Goal: Information Seeking & Learning: Learn about a topic

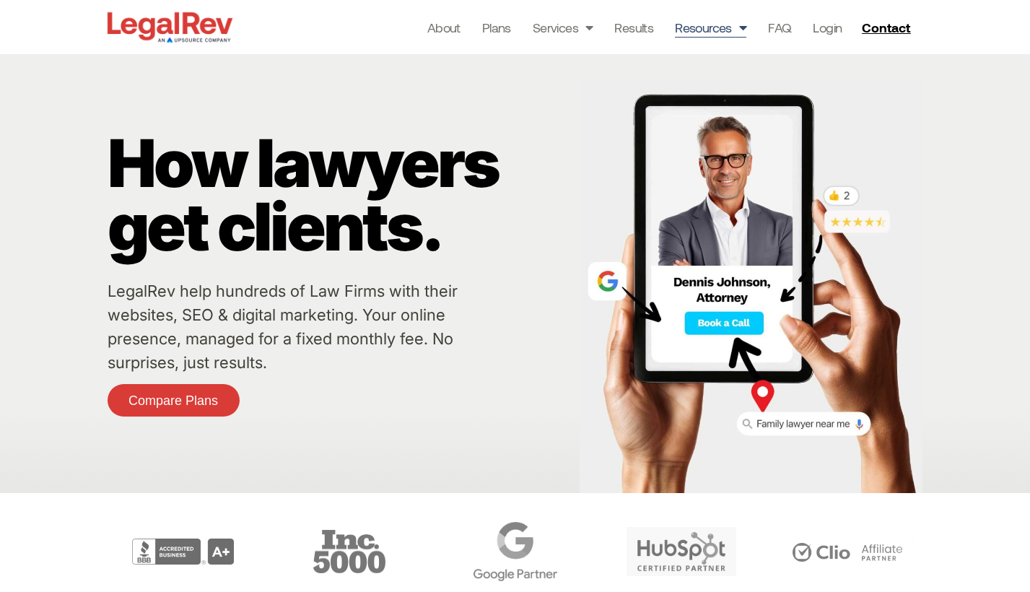
click at [728, 33] on link "Resources" at bounding box center [710, 27] width 71 height 20
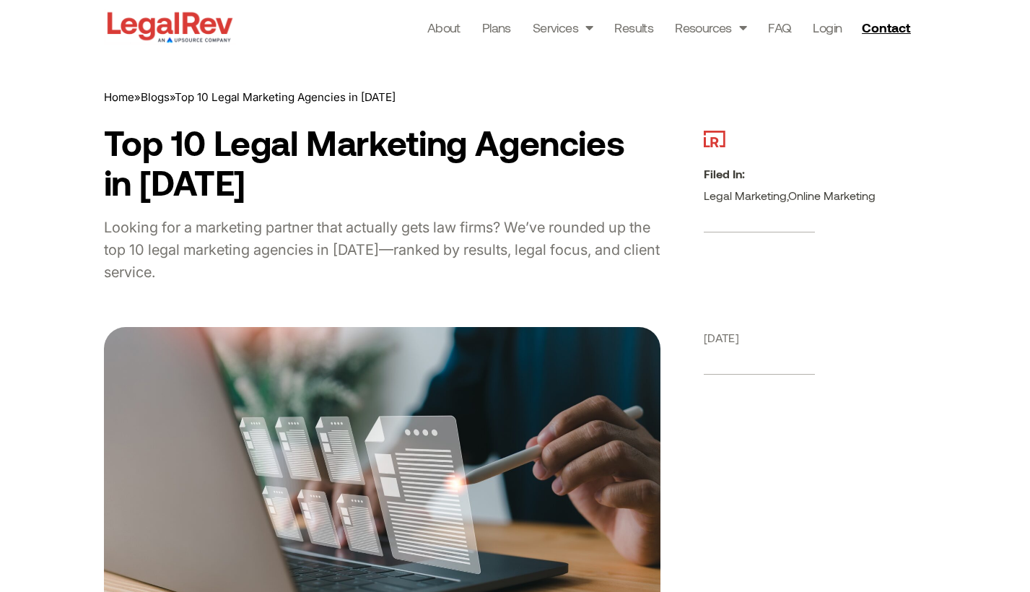
click at [199, 30] on img at bounding box center [170, 27] width 132 height 37
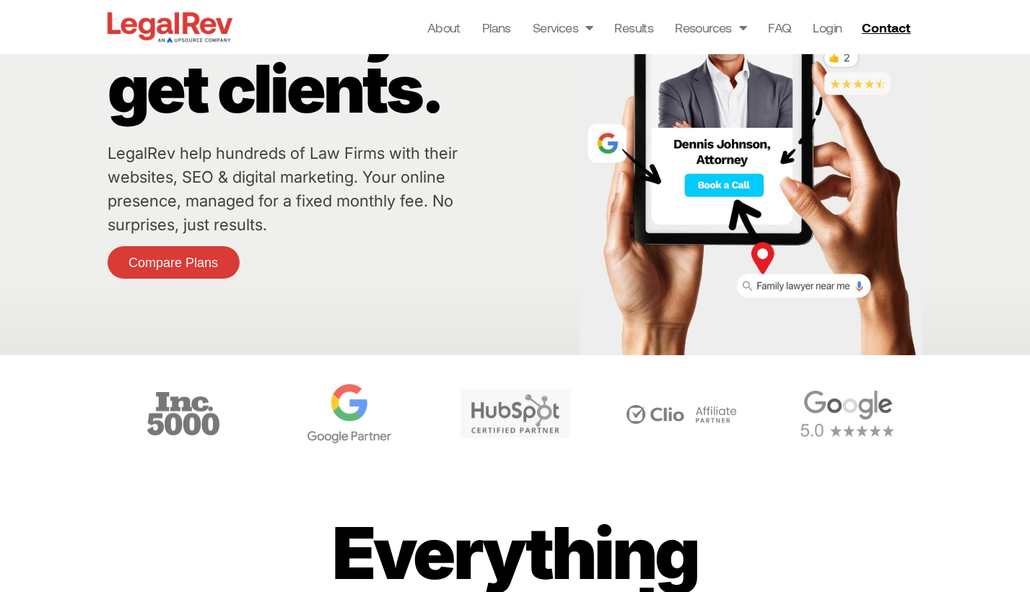
click at [456, 431] on div "Carousel" at bounding box center [515, 414] width 822 height 74
click at [391, 414] on img "4 / 6" at bounding box center [349, 413] width 84 height 59
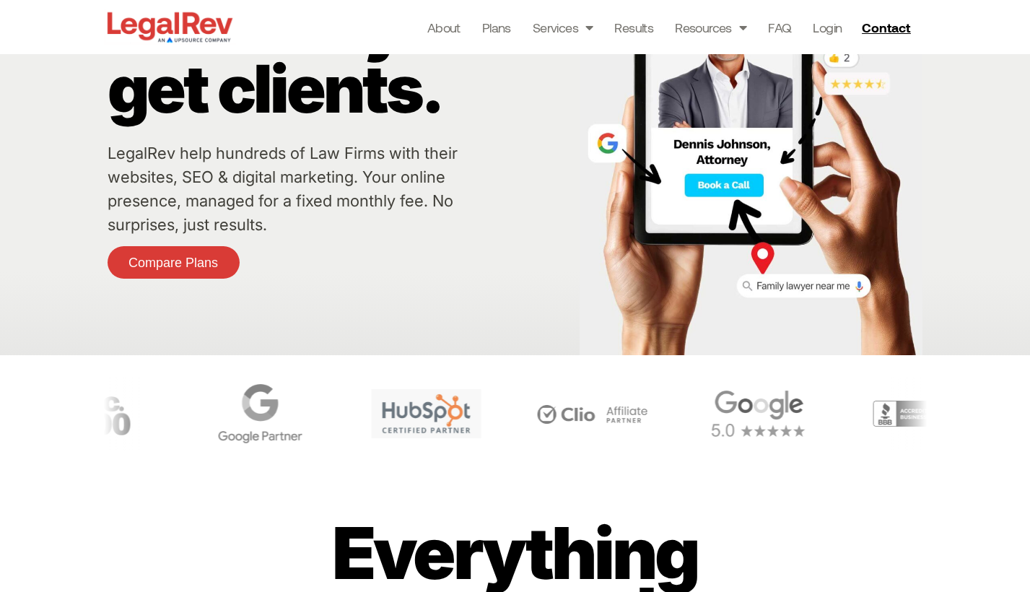
click at [477, 413] on img "5 / 6" at bounding box center [426, 413] width 110 height 49
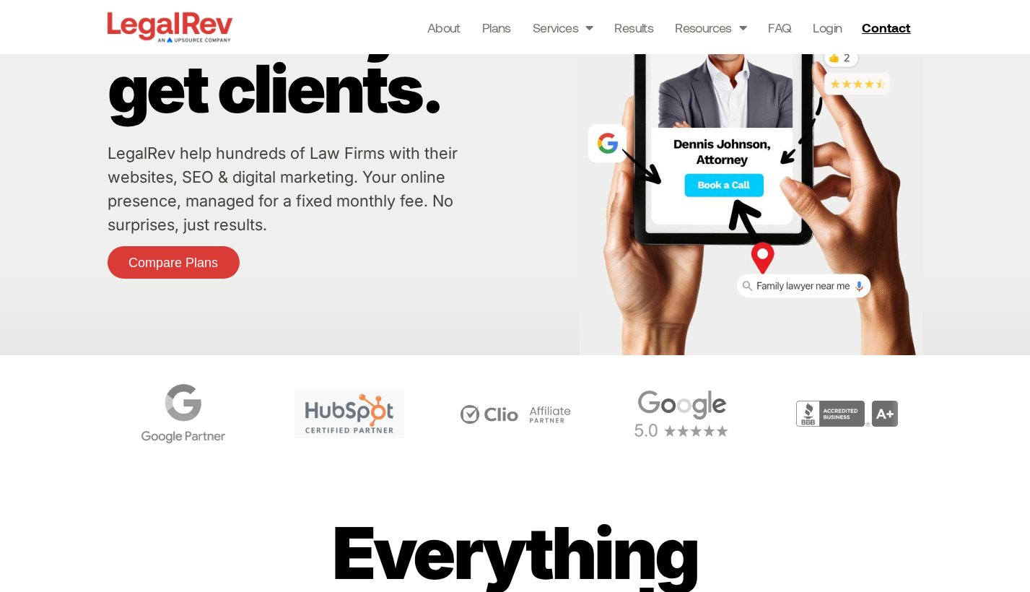
click at [392, 413] on img "5 / 6" at bounding box center [349, 413] width 110 height 49
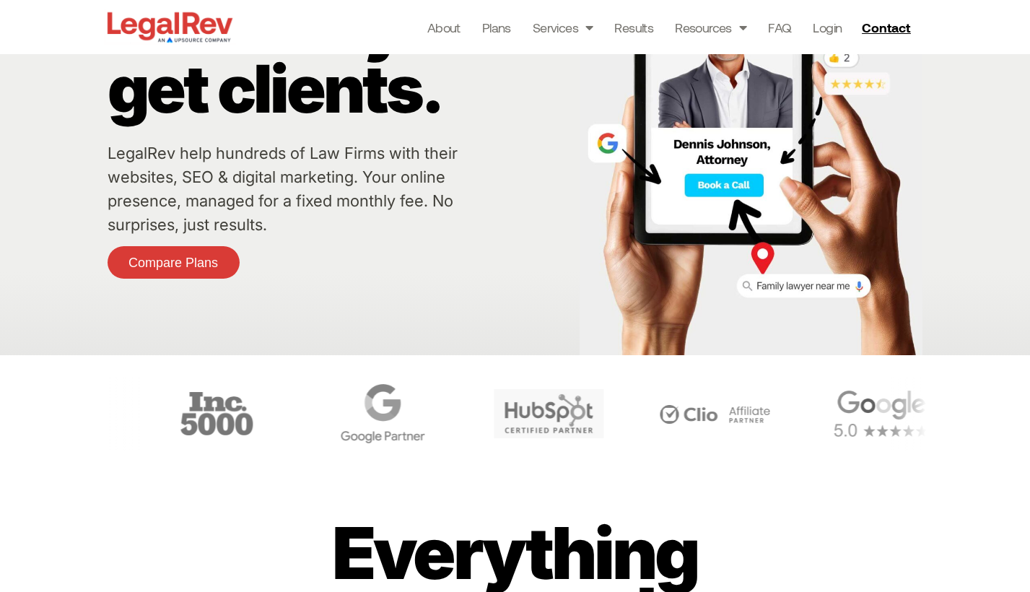
click at [563, 465] on div at bounding box center [515, 413] width 822 height 117
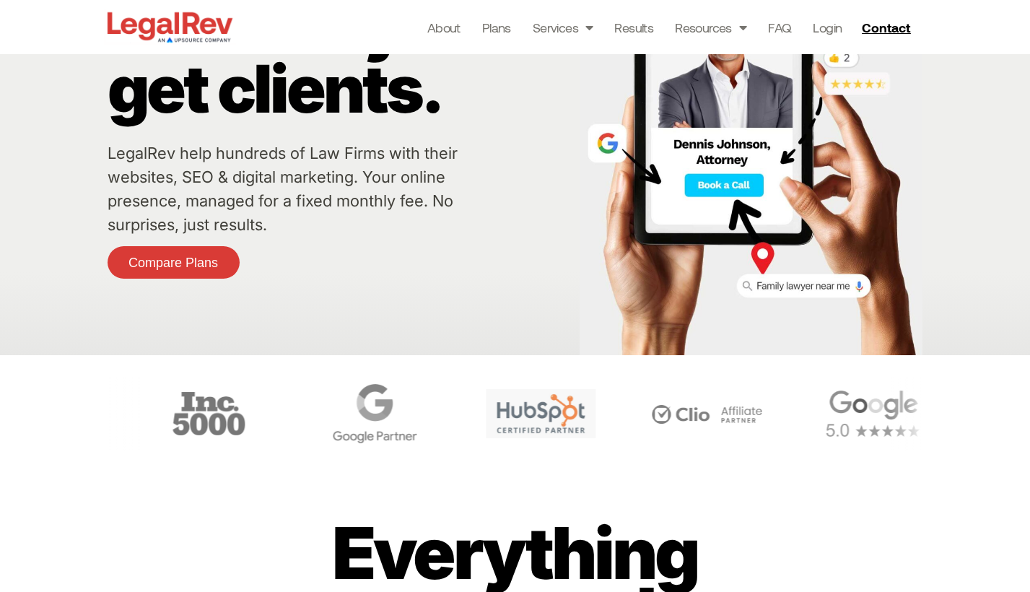
click at [504, 467] on div at bounding box center [515, 413] width 822 height 117
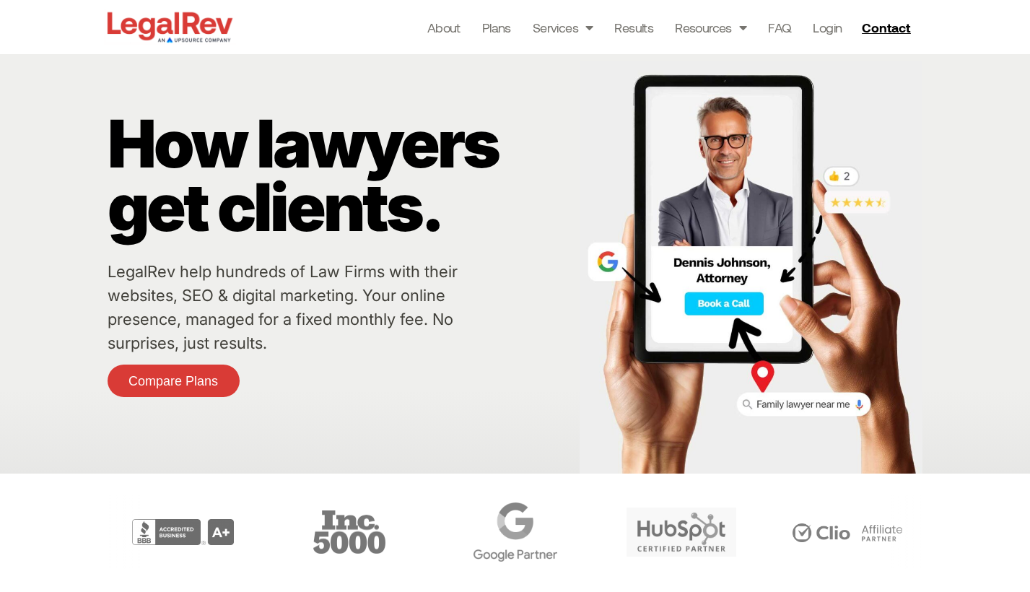
scroll to position [113, 0]
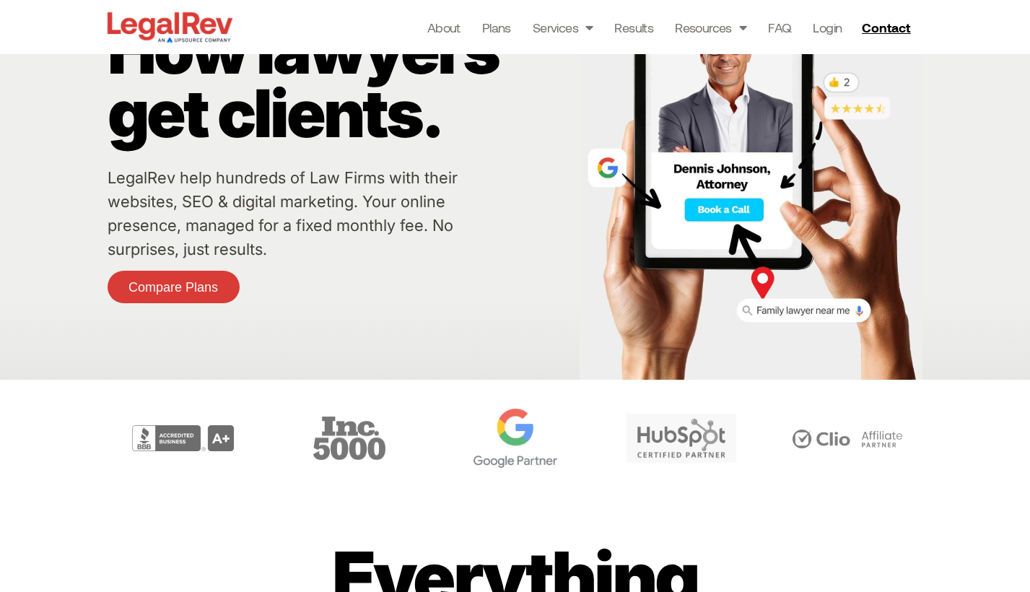
click at [512, 445] on img "4 / 6" at bounding box center [515, 437] width 84 height 59
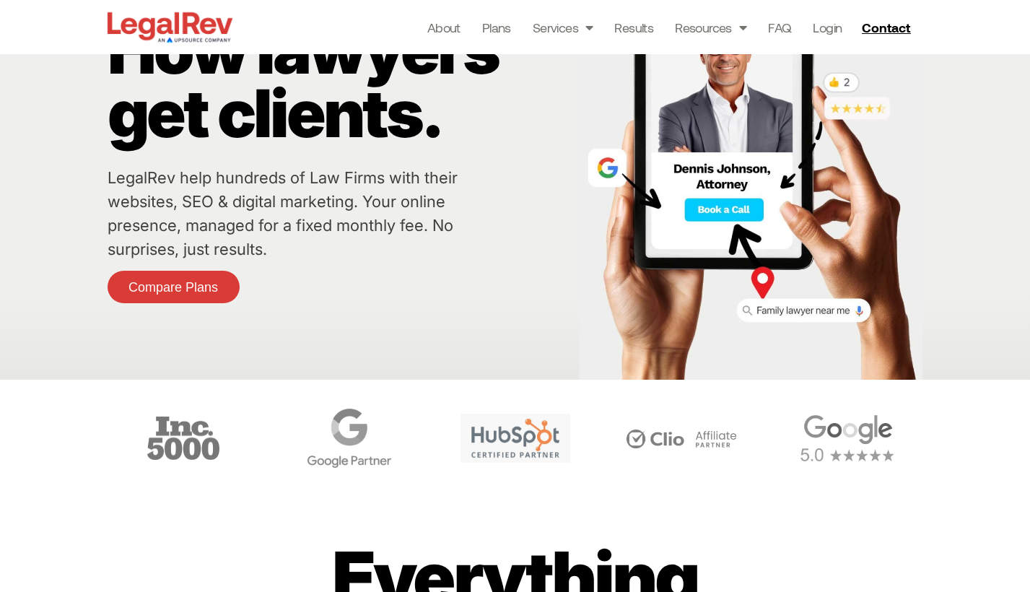
click at [570, 415] on img "5 / 6" at bounding box center [515, 437] width 110 height 49
